Goal: Information Seeking & Learning: Learn about a topic

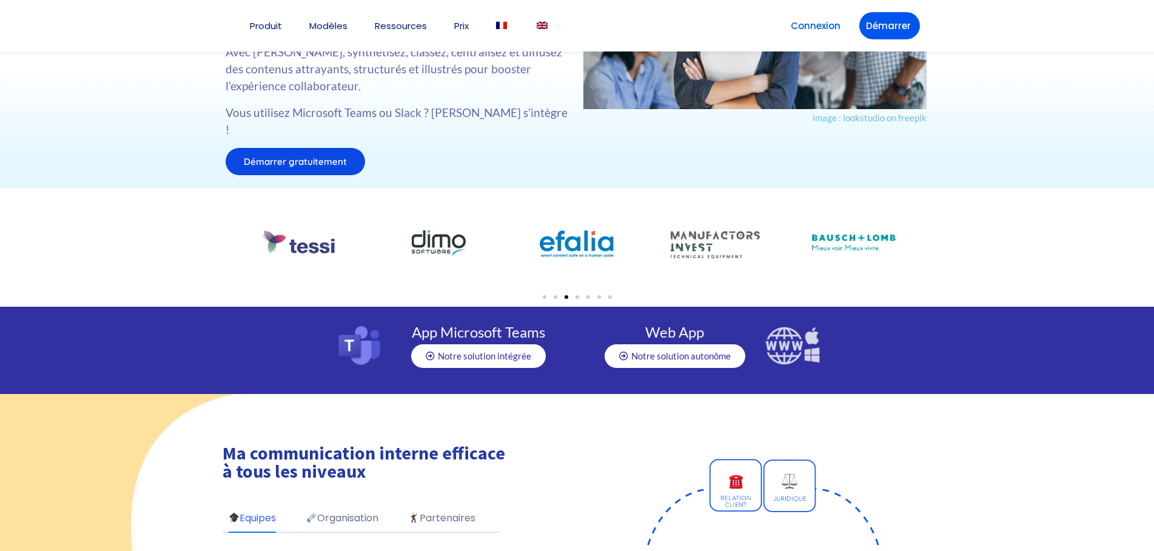
scroll to position [196, 0]
click at [469, 28] on link "Prix" at bounding box center [461, 25] width 15 height 9
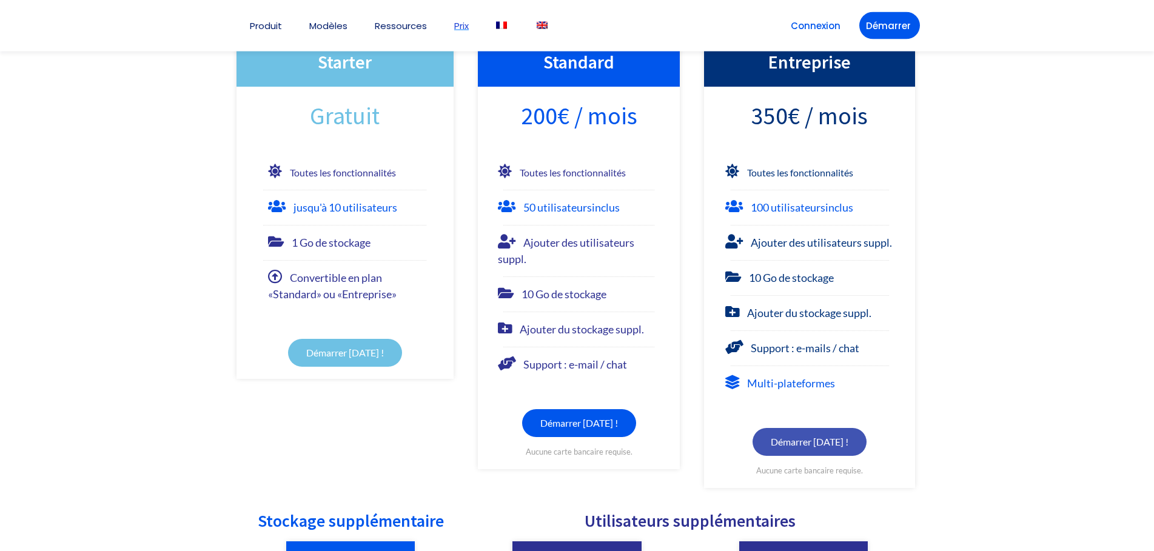
scroll to position [65, 0]
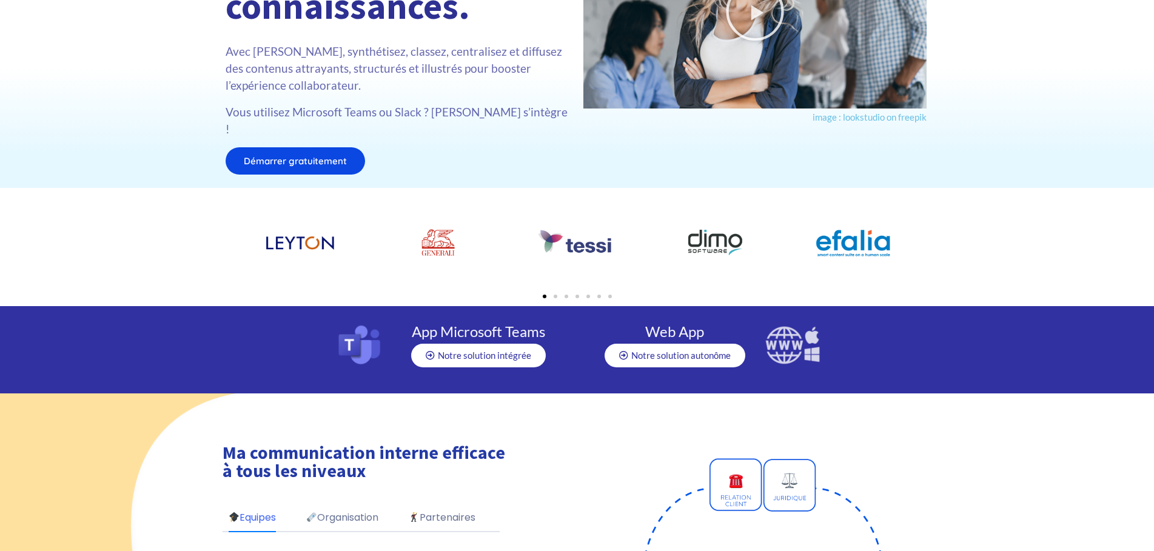
scroll to position [196, 0]
click at [708, 351] on span "Notre solution autonôme" at bounding box center [680, 355] width 99 height 9
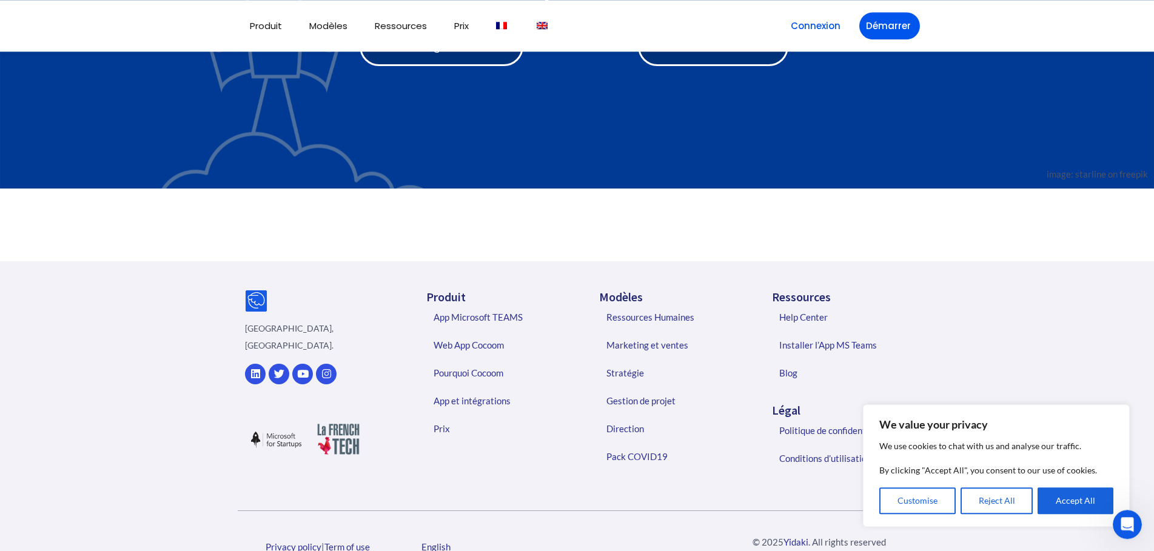
scroll to position [4826, 0]
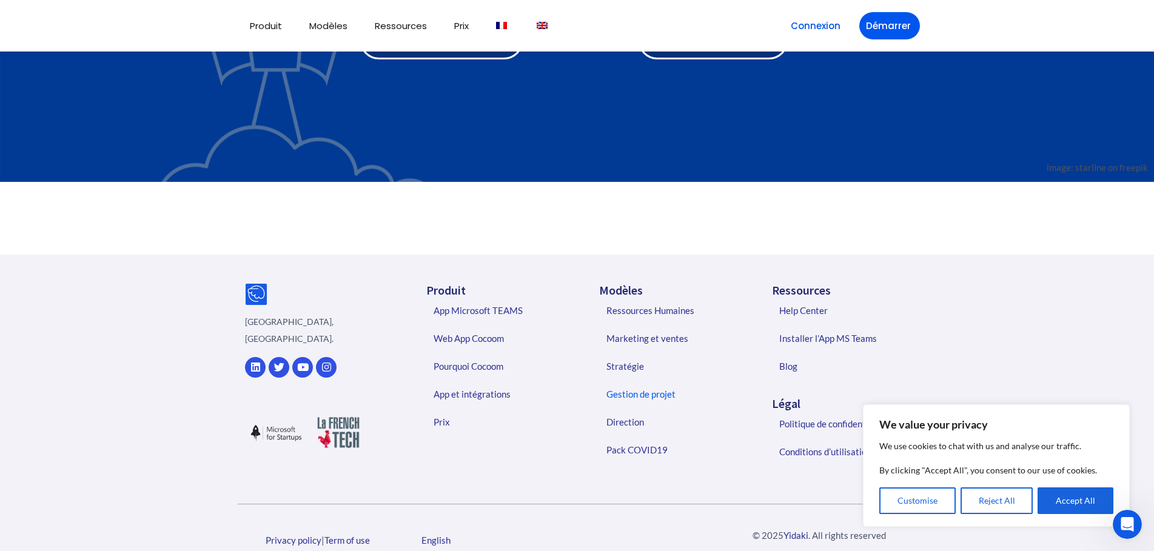
click at [629, 380] on link "Gestion de projet" at bounding box center [672, 394] width 156 height 28
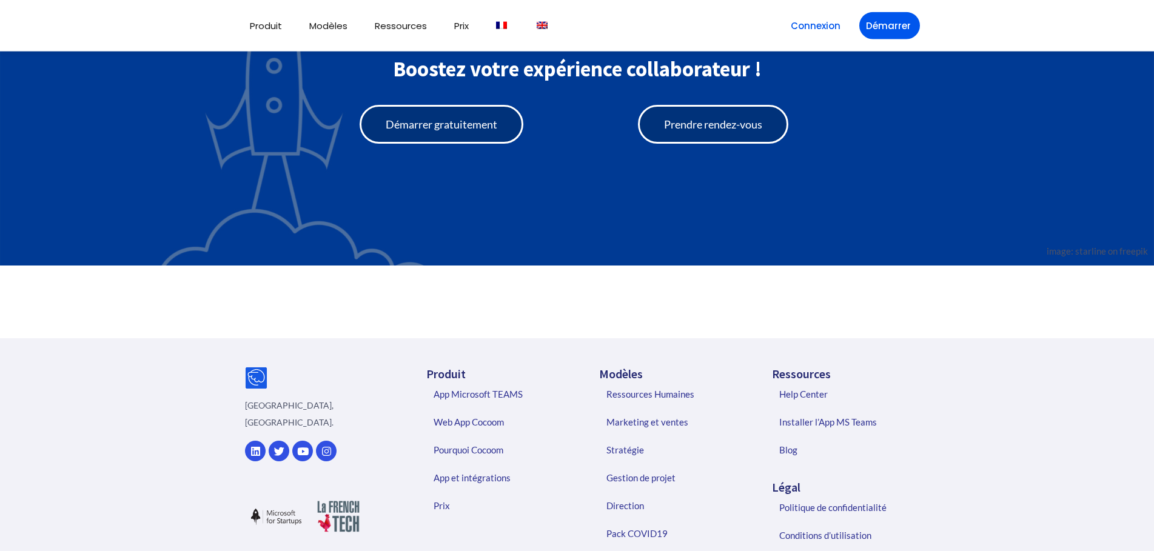
scroll to position [6150, 0]
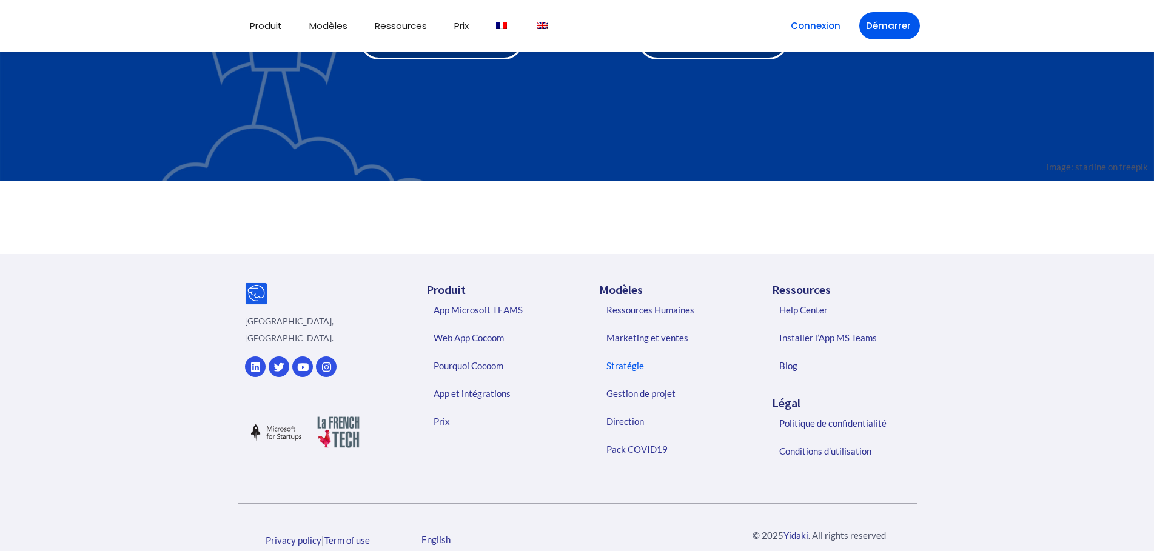
click at [640, 352] on link "Stratégie" at bounding box center [672, 366] width 156 height 28
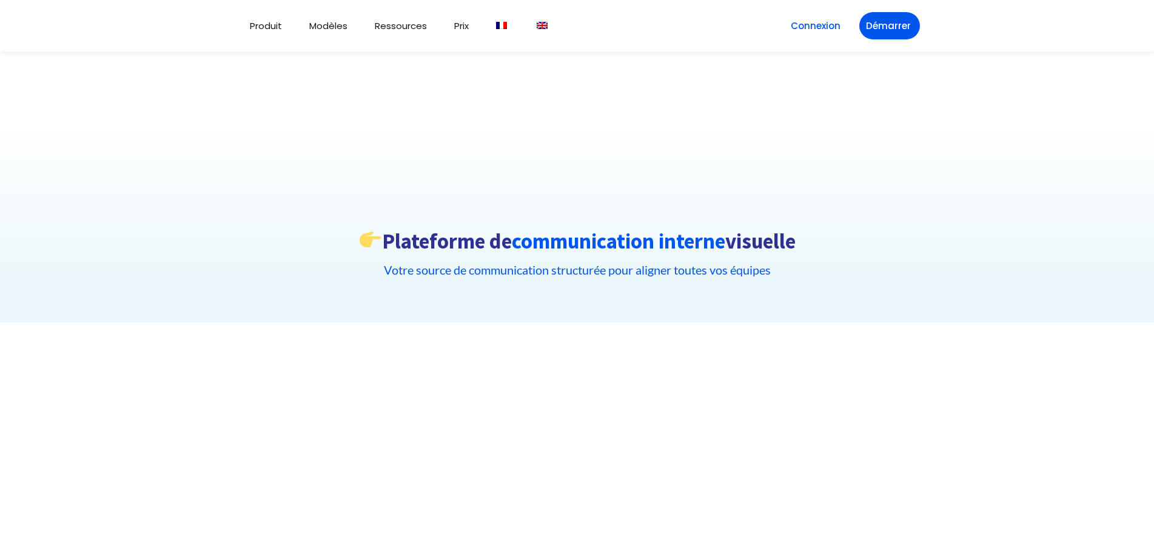
scroll to position [6116, 0]
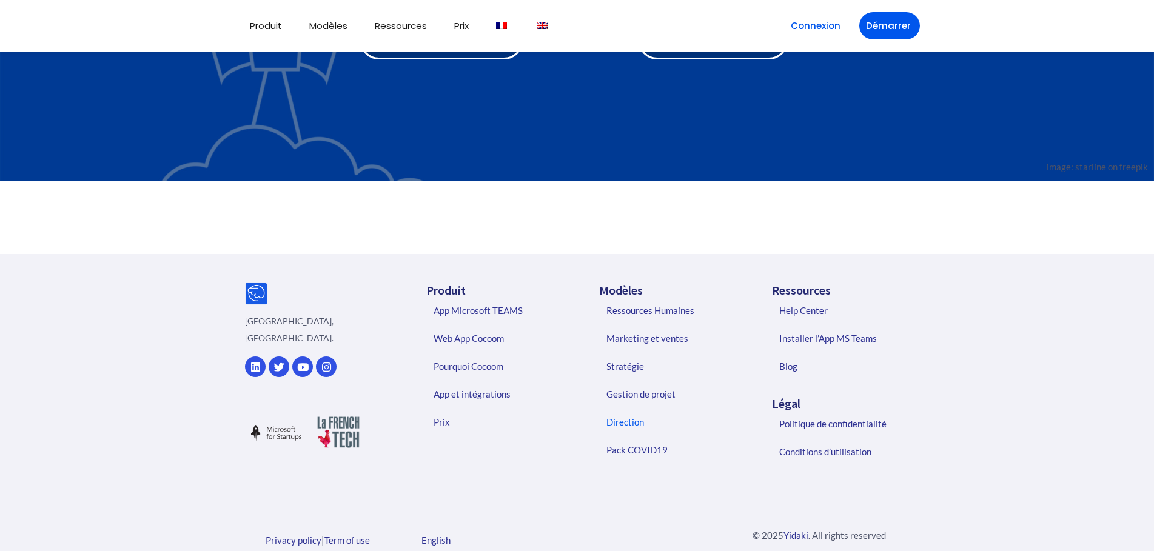
click at [623, 408] on link "Direction" at bounding box center [672, 422] width 156 height 28
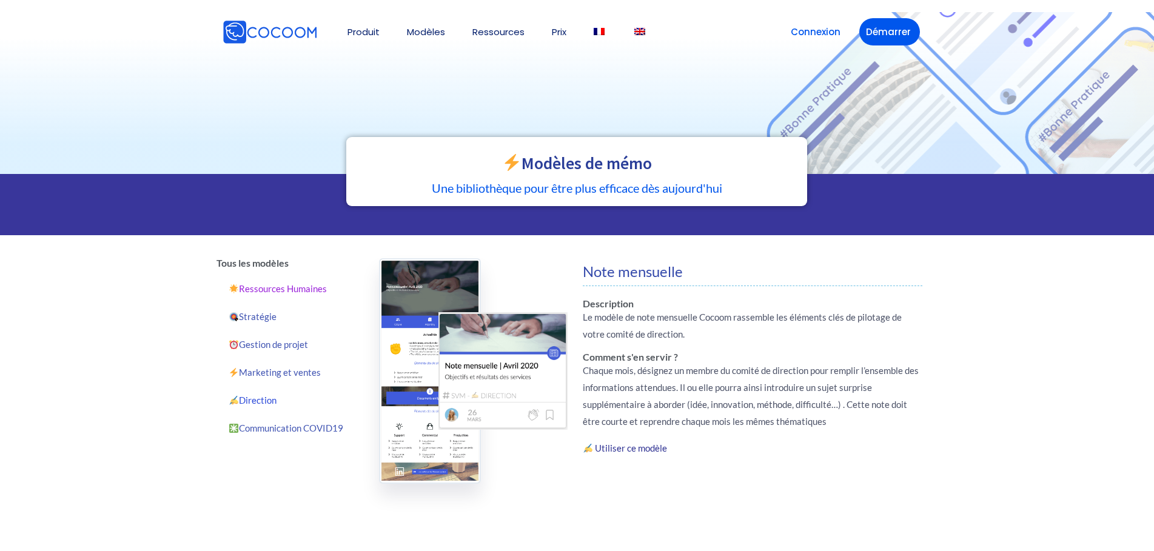
click at [263, 289] on link "Ressources Humaines" at bounding box center [288, 289] width 144 height 28
